Goal: Transaction & Acquisition: Obtain resource

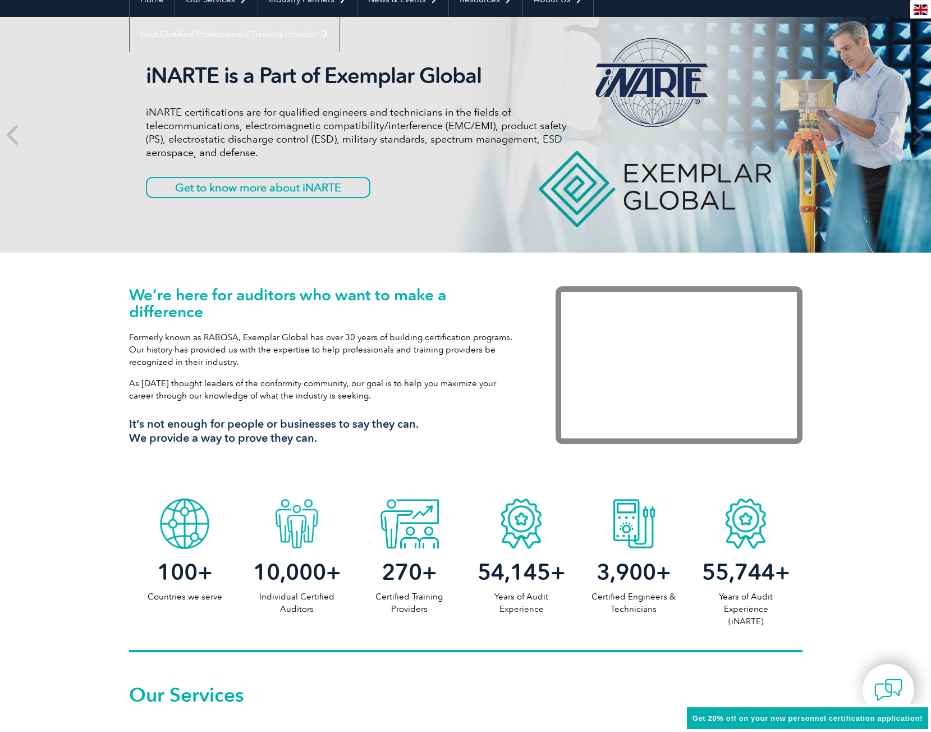
scroll to position [56, 0]
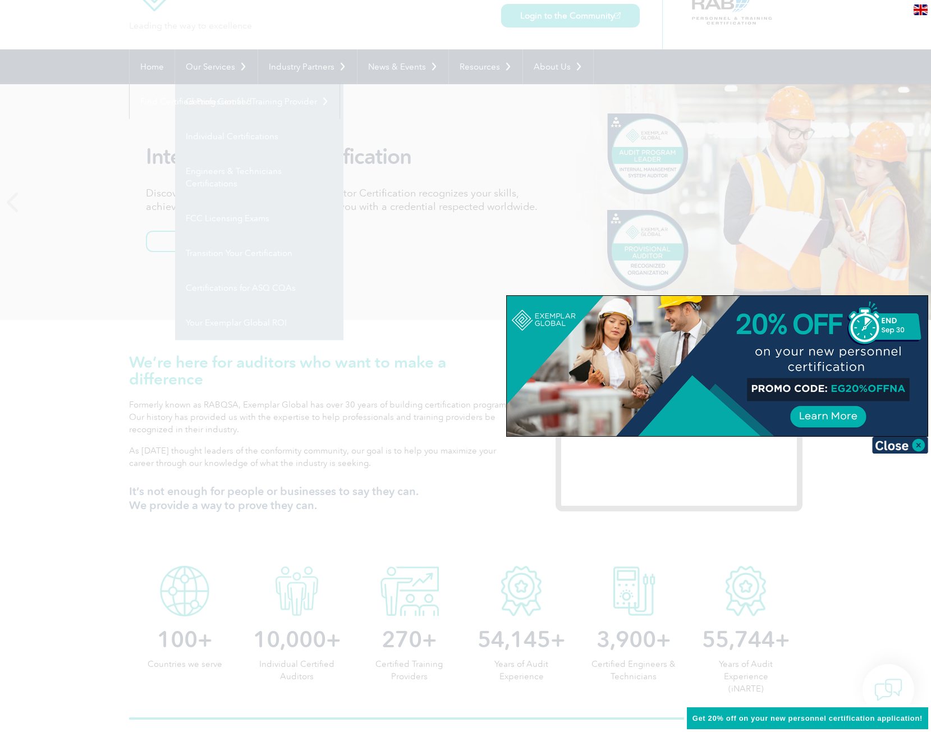
click at [490, 205] on div at bounding box center [465, 366] width 931 height 732
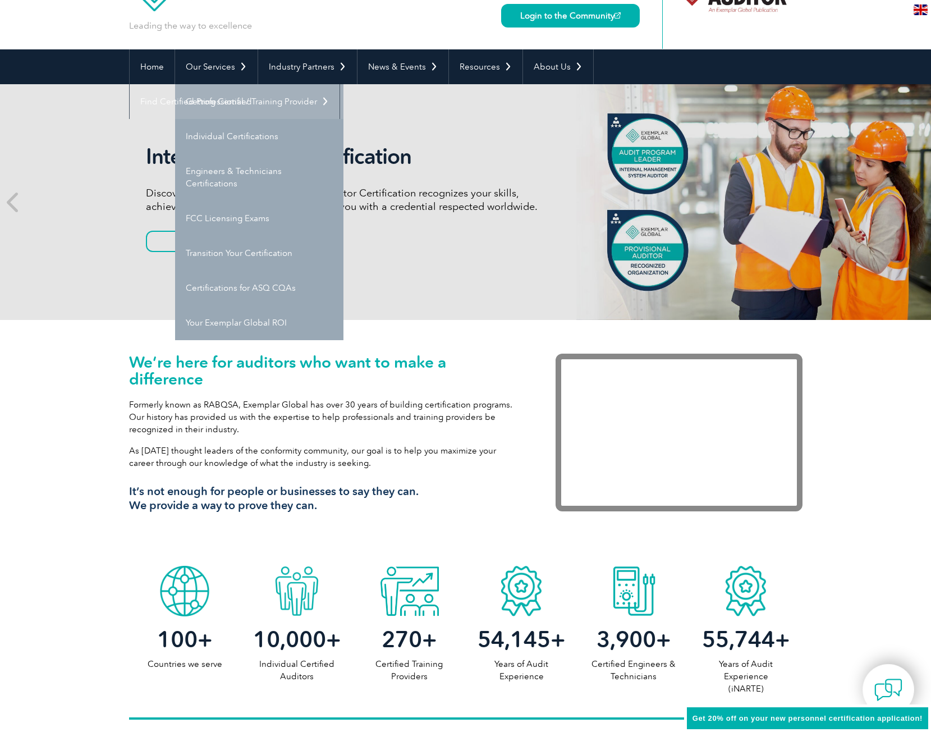
click at [240, 98] on link "Getting Certified" at bounding box center [259, 101] width 168 height 35
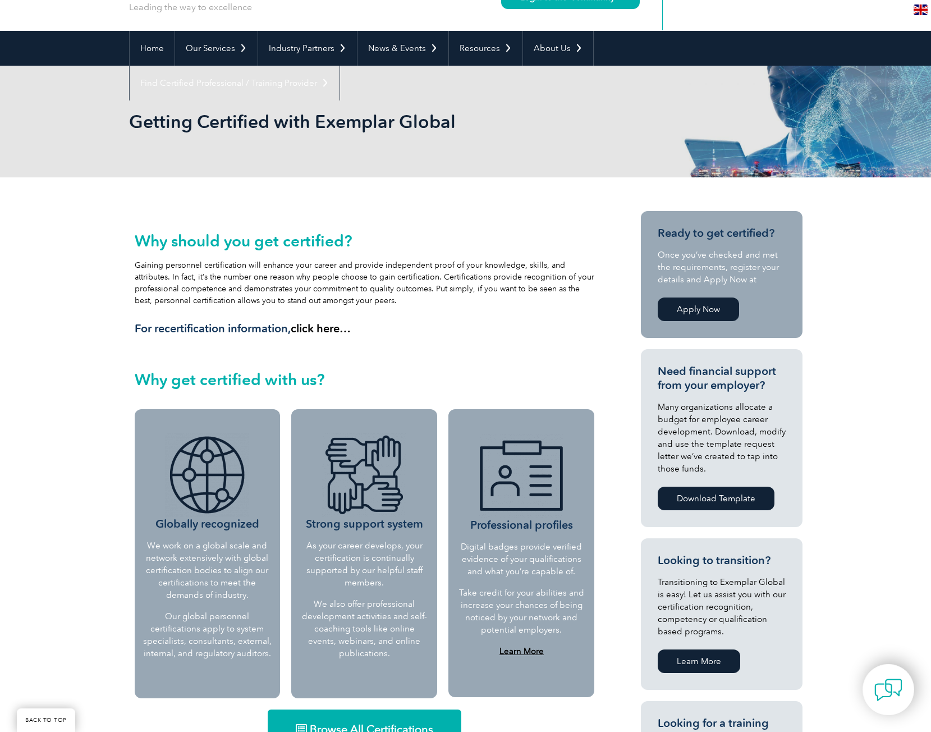
scroll to position [56, 0]
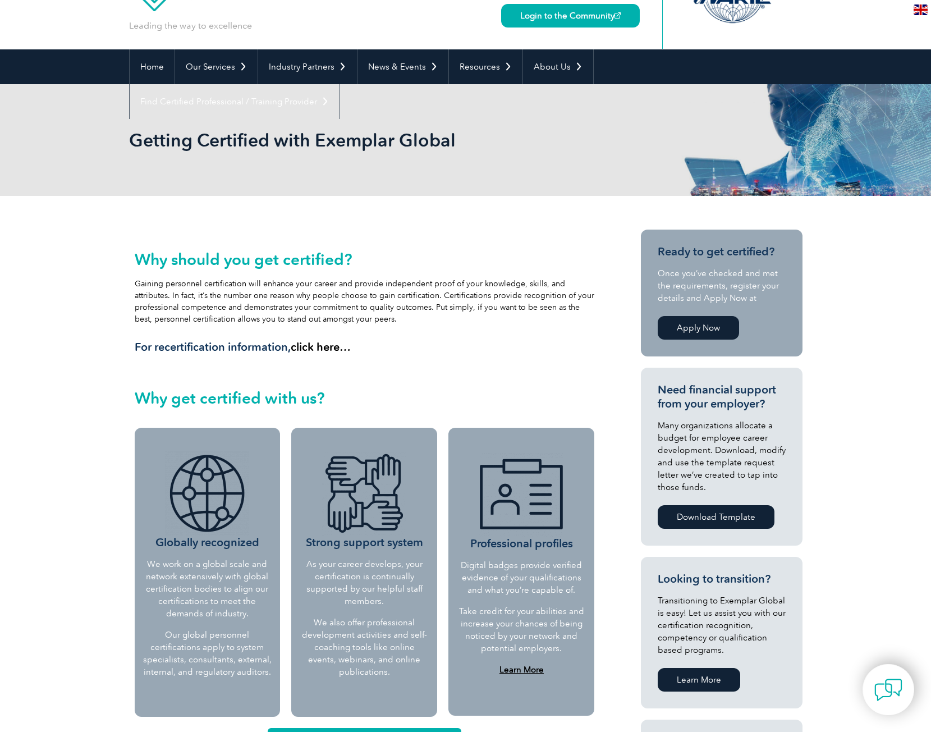
click at [702, 327] on link "Apply Now" at bounding box center [698, 328] width 81 height 24
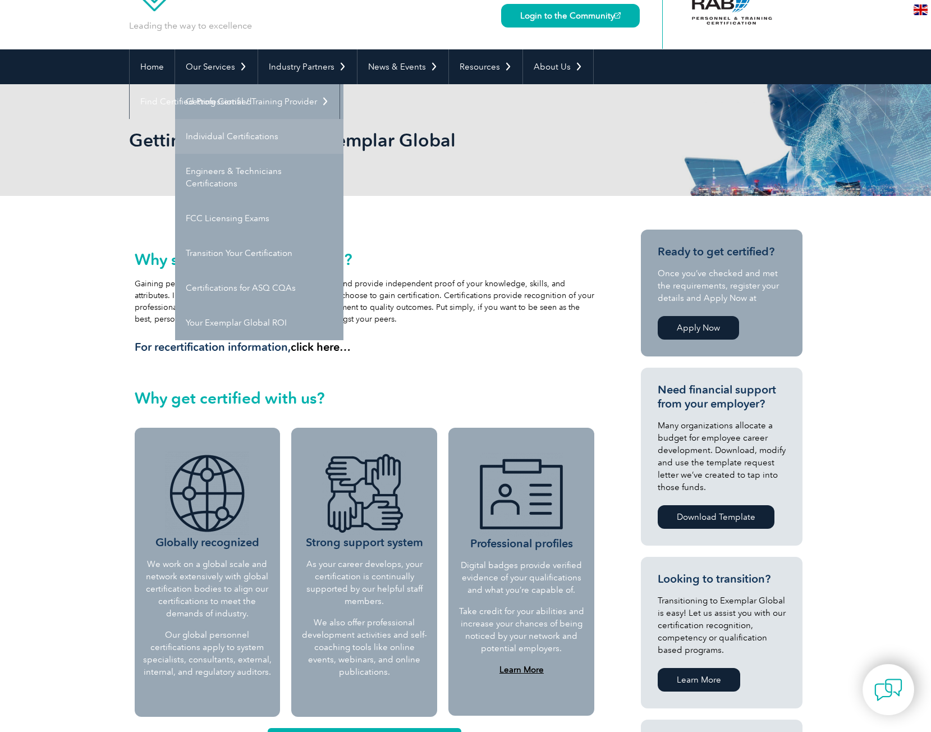
click at [232, 140] on link "Individual Certifications" at bounding box center [259, 136] width 168 height 35
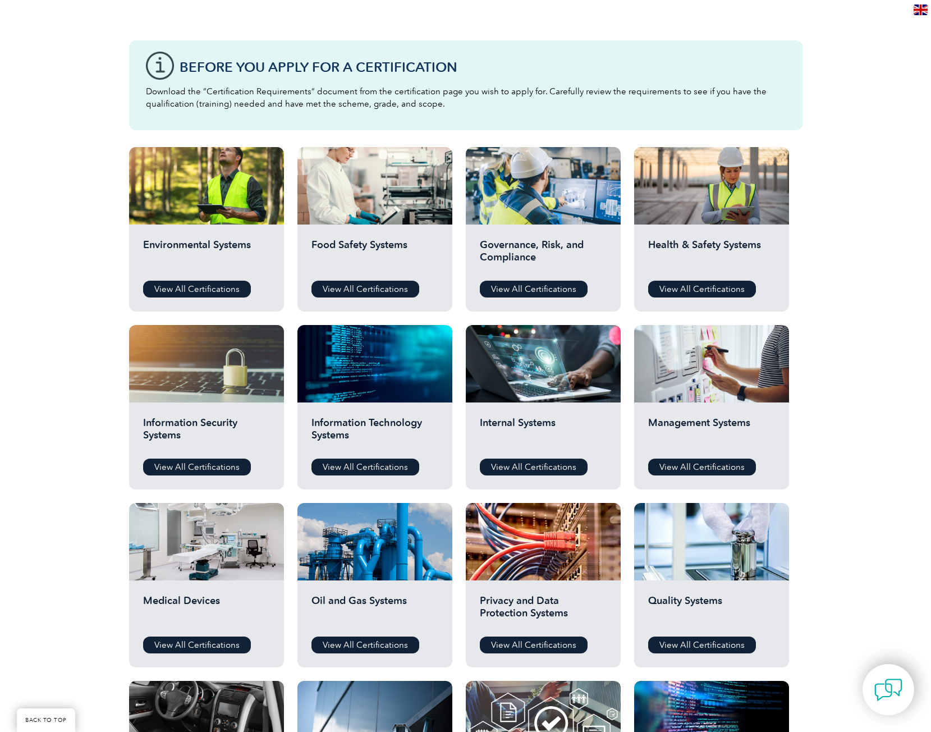
scroll to position [281, 0]
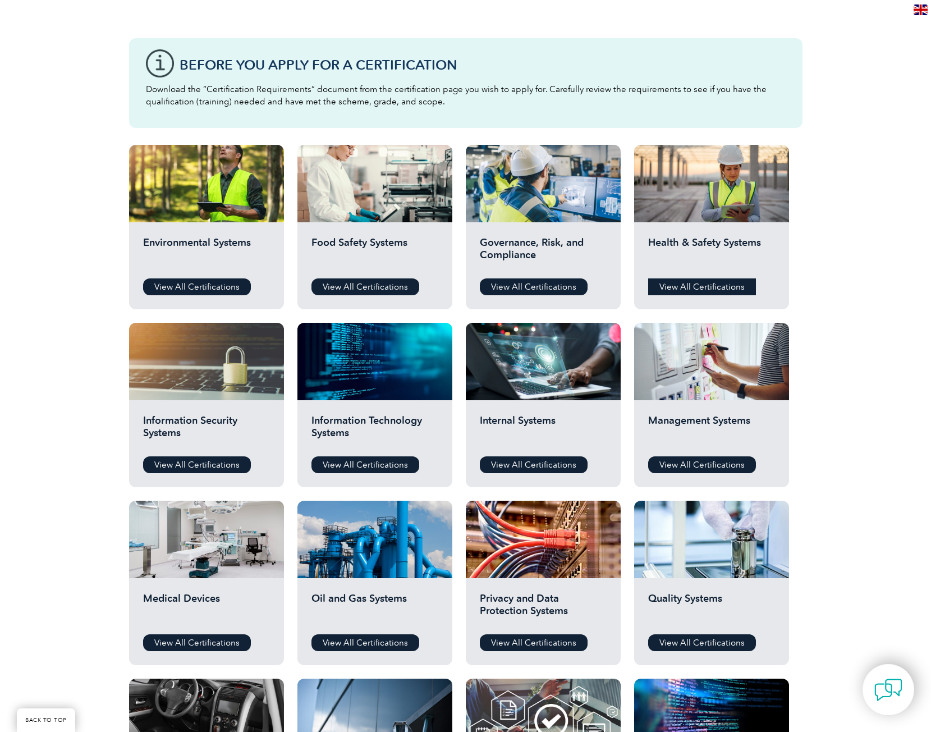
click at [716, 283] on link "View All Certifications" at bounding box center [702, 286] width 108 height 17
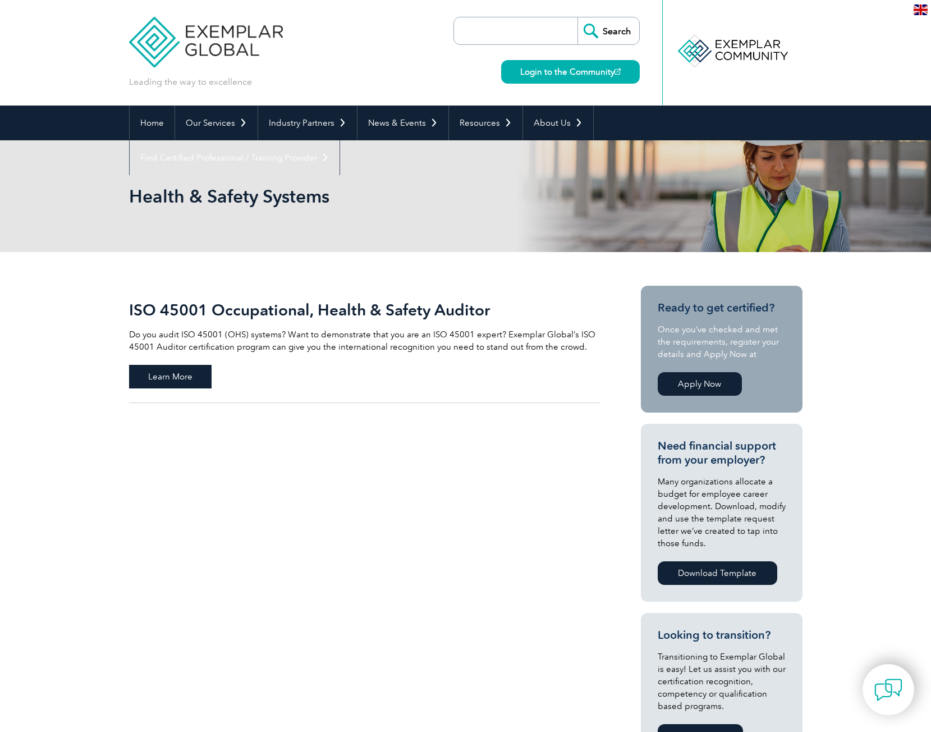
click at [203, 374] on span "Learn More" at bounding box center [170, 377] width 83 height 24
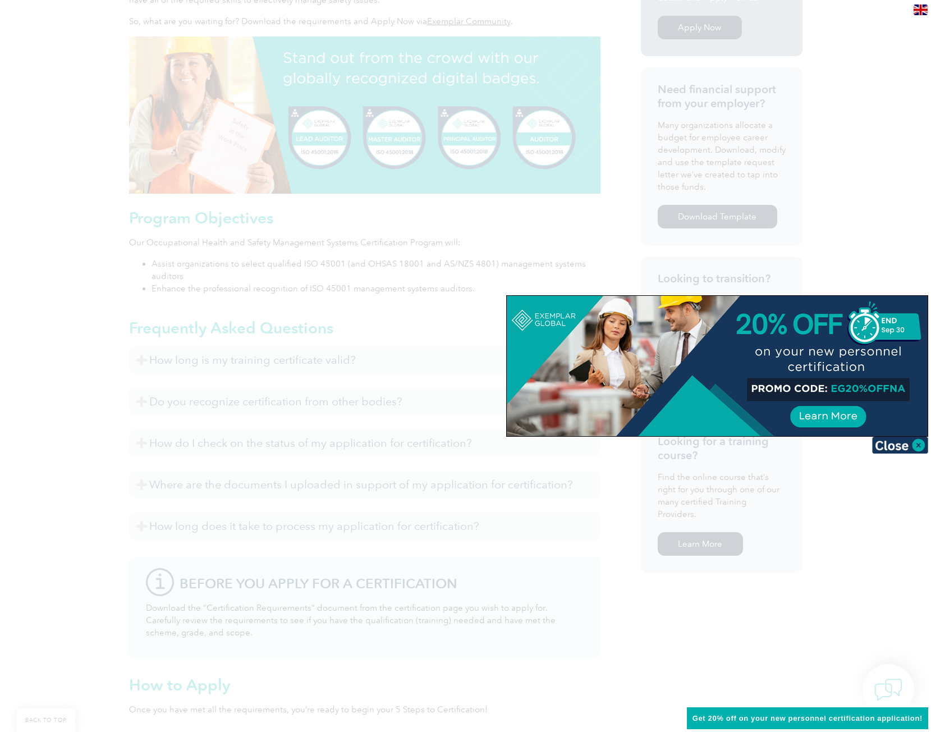
scroll to position [437, 0]
click at [913, 446] on img at bounding box center [900, 445] width 56 height 17
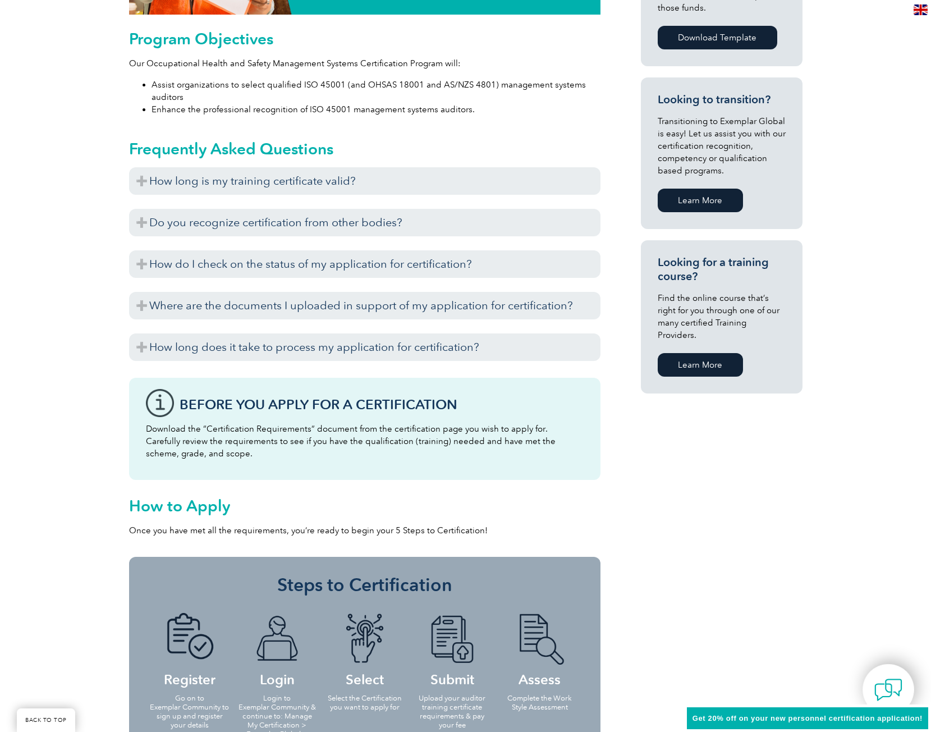
scroll to position [606, 0]
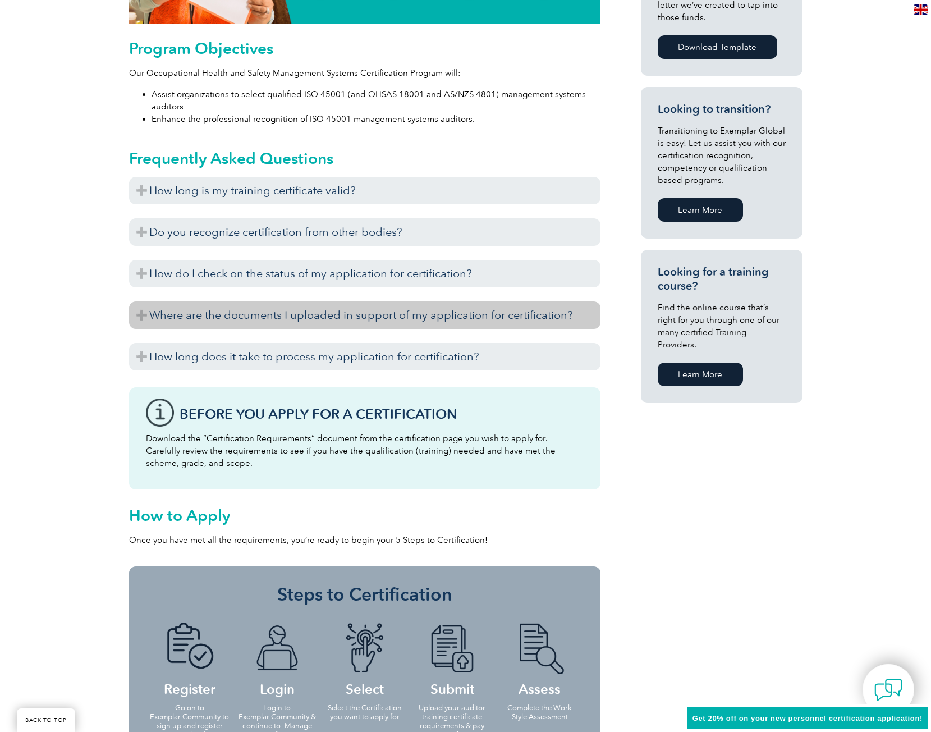
click at [415, 318] on h3 "Where are the documents I uploaded in support of my application for certificati…" at bounding box center [365, 315] width 472 height 28
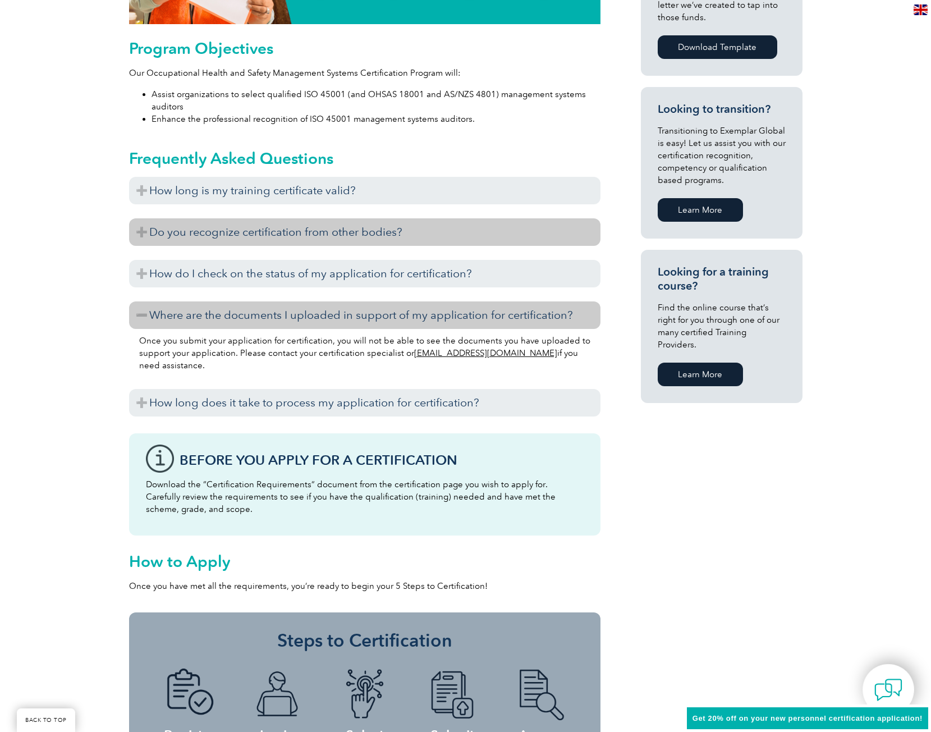
click at [417, 236] on h3 "Do you recognize certification from other bodies?" at bounding box center [365, 232] width 472 height 28
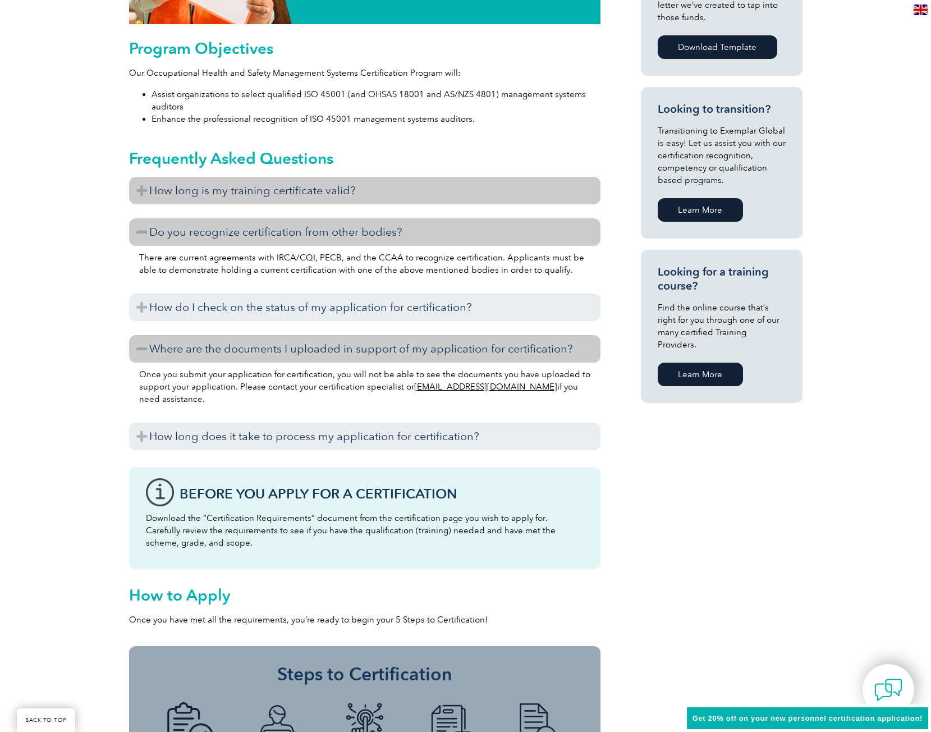
click at [418, 189] on h3 "How long is my training certificate valid?" at bounding box center [365, 191] width 472 height 28
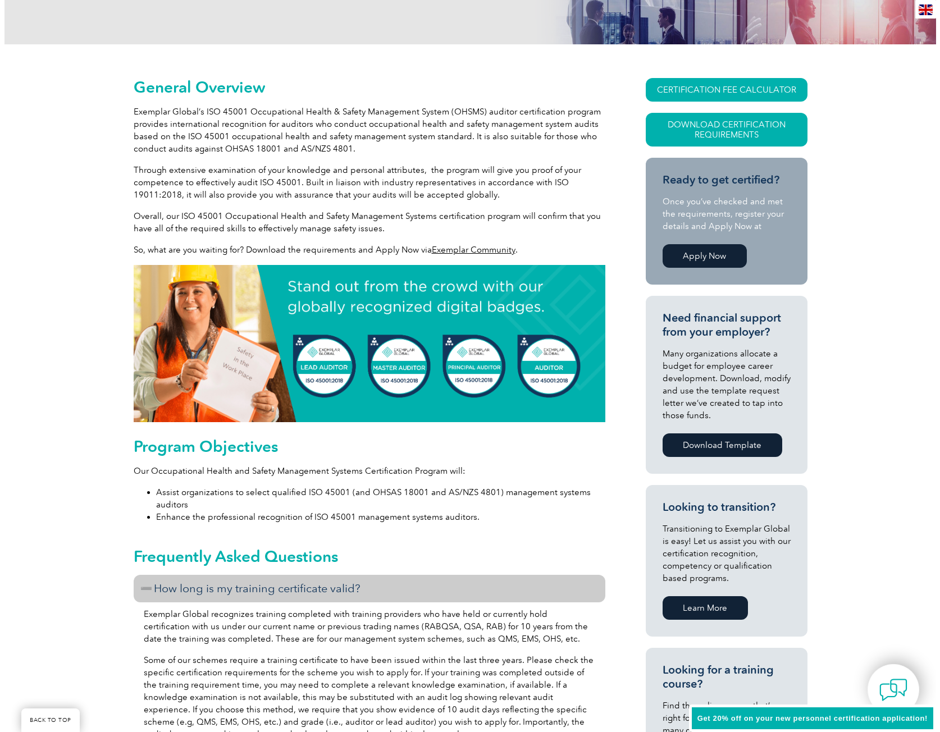
scroll to position [157, 0]
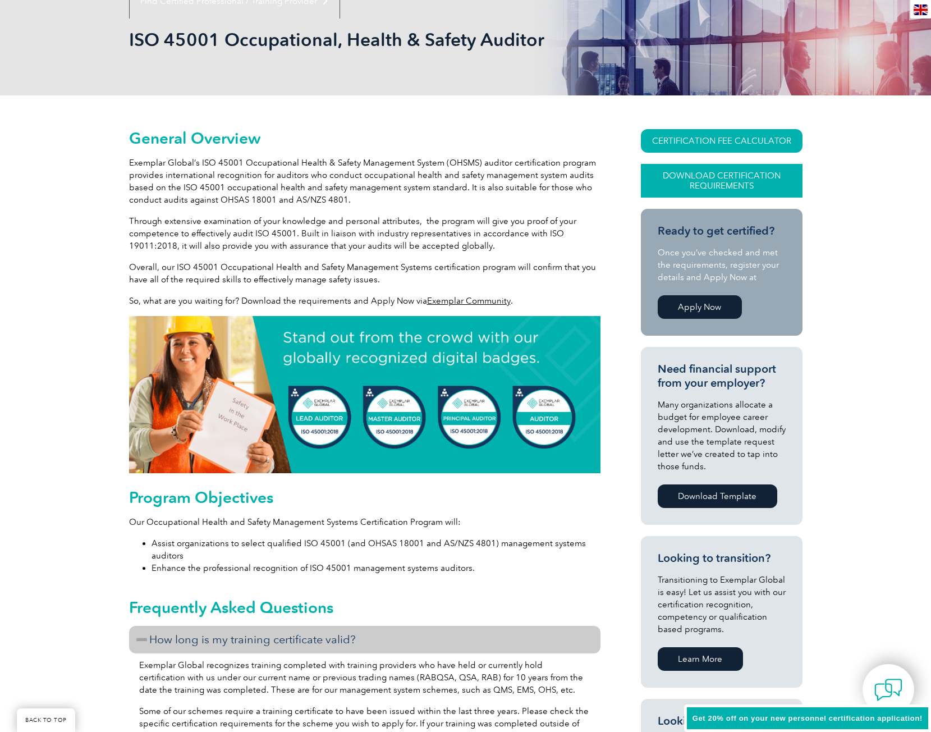
click at [726, 186] on link "Download Certification Requirements" at bounding box center [722, 181] width 162 height 34
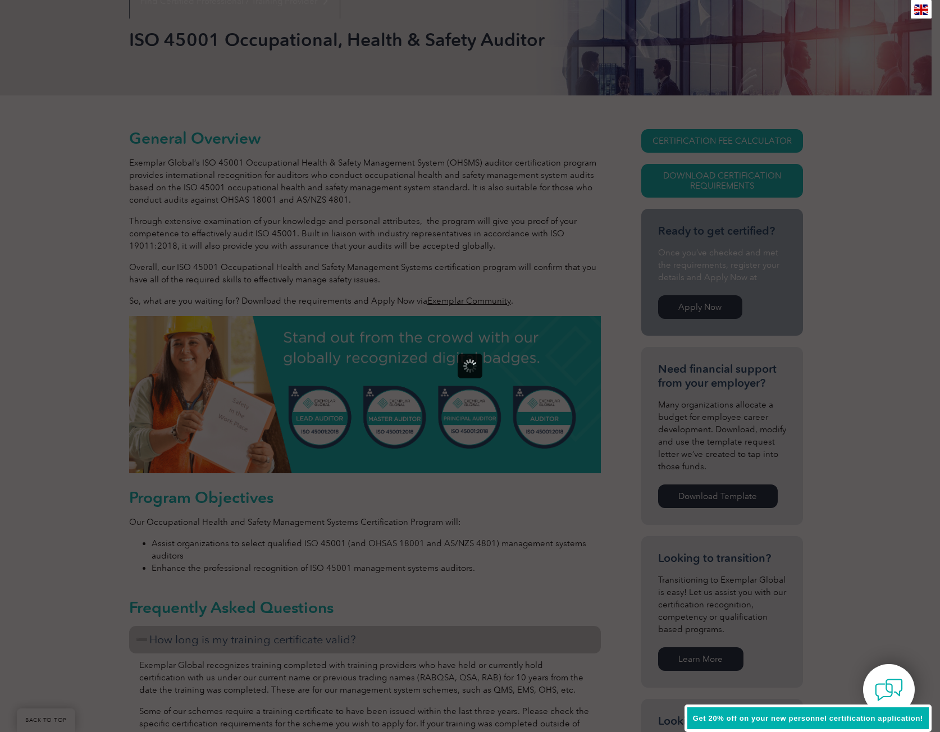
scroll to position [0, 0]
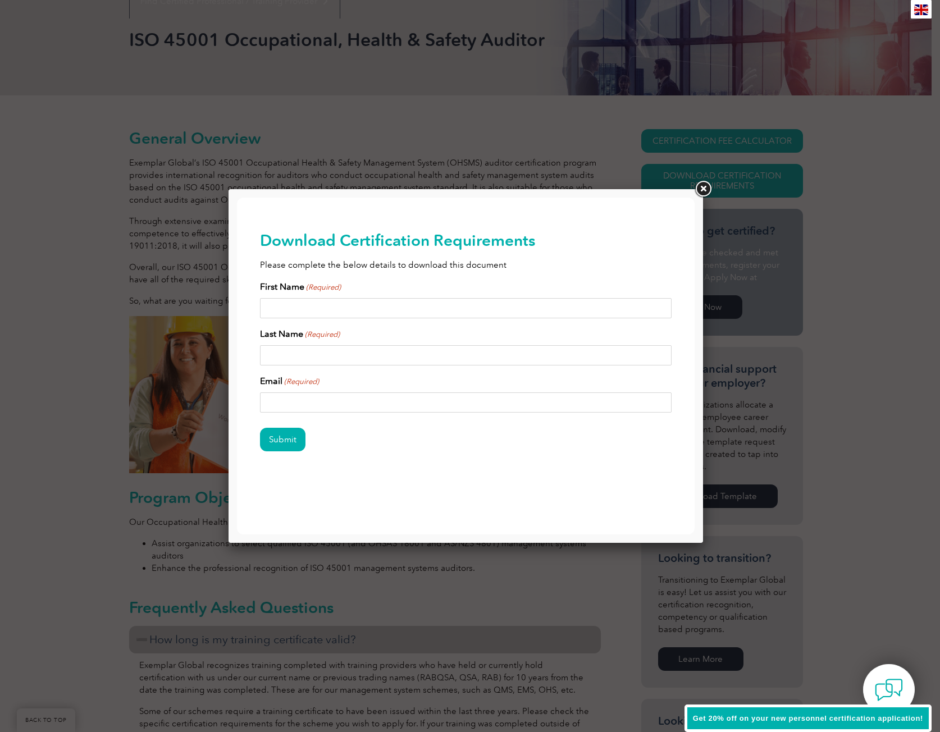
click at [405, 316] on input "First Name (Required)" at bounding box center [466, 308] width 412 height 20
type input "Sara"
type input "Wat"
type input "sara.wat@cepheid.com"
click at [284, 434] on input "Submit" at bounding box center [282, 440] width 45 height 24
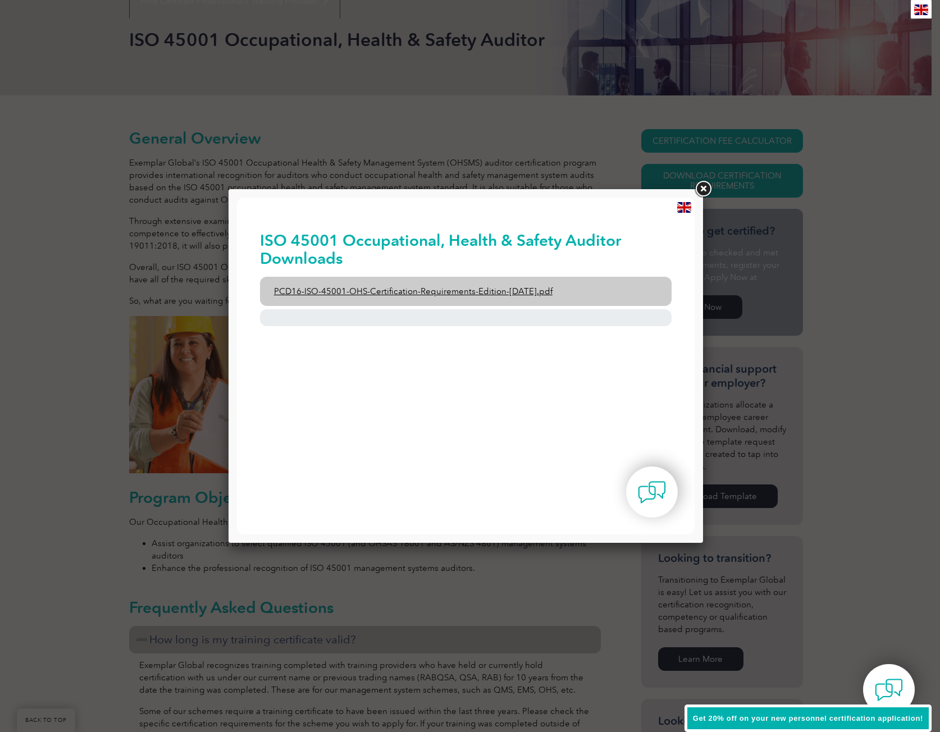
click at [487, 286] on link "PCD16-ISO-45001-OHS-Certification-Requirements-Edition-2-April-2022.pdf" at bounding box center [466, 291] width 412 height 29
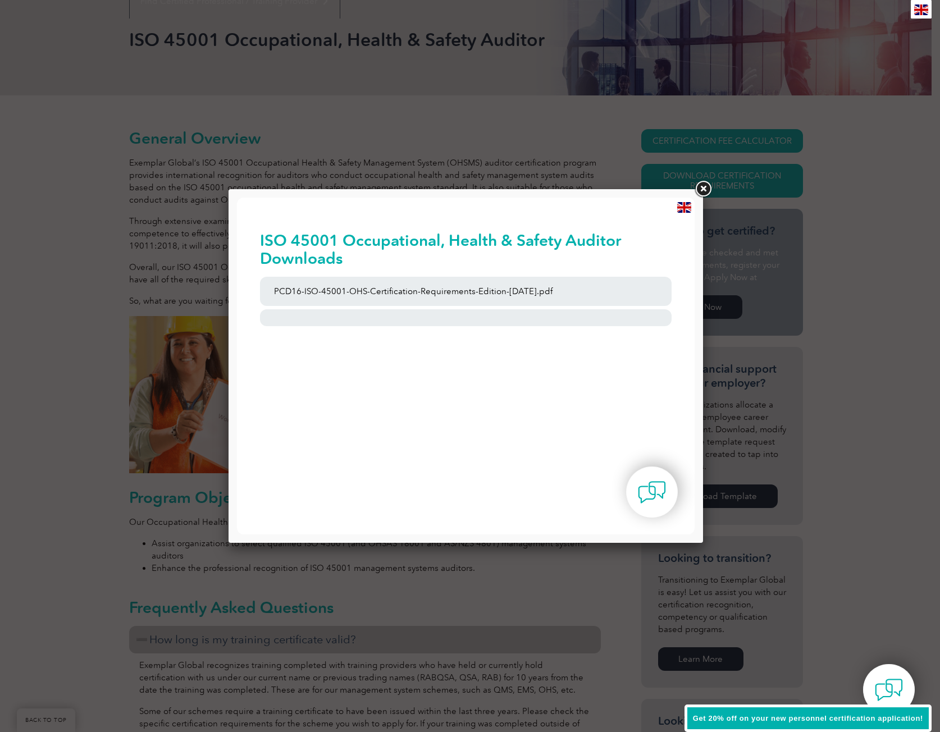
click at [703, 190] on link at bounding box center [703, 189] width 20 height 20
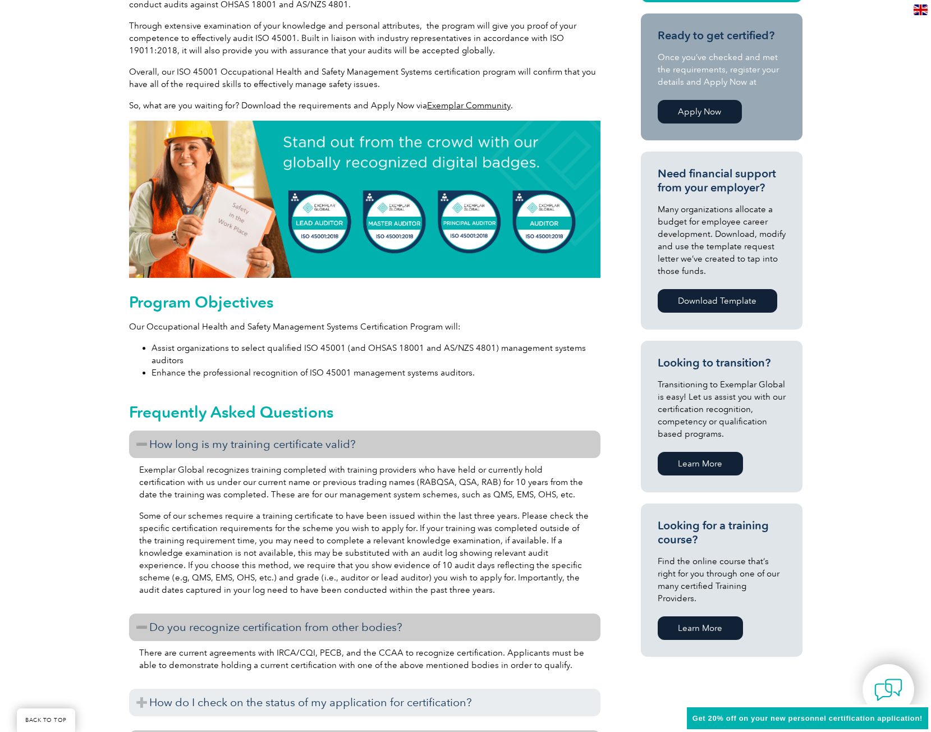
scroll to position [381, 0]
